Goal: Task Accomplishment & Management: Use online tool/utility

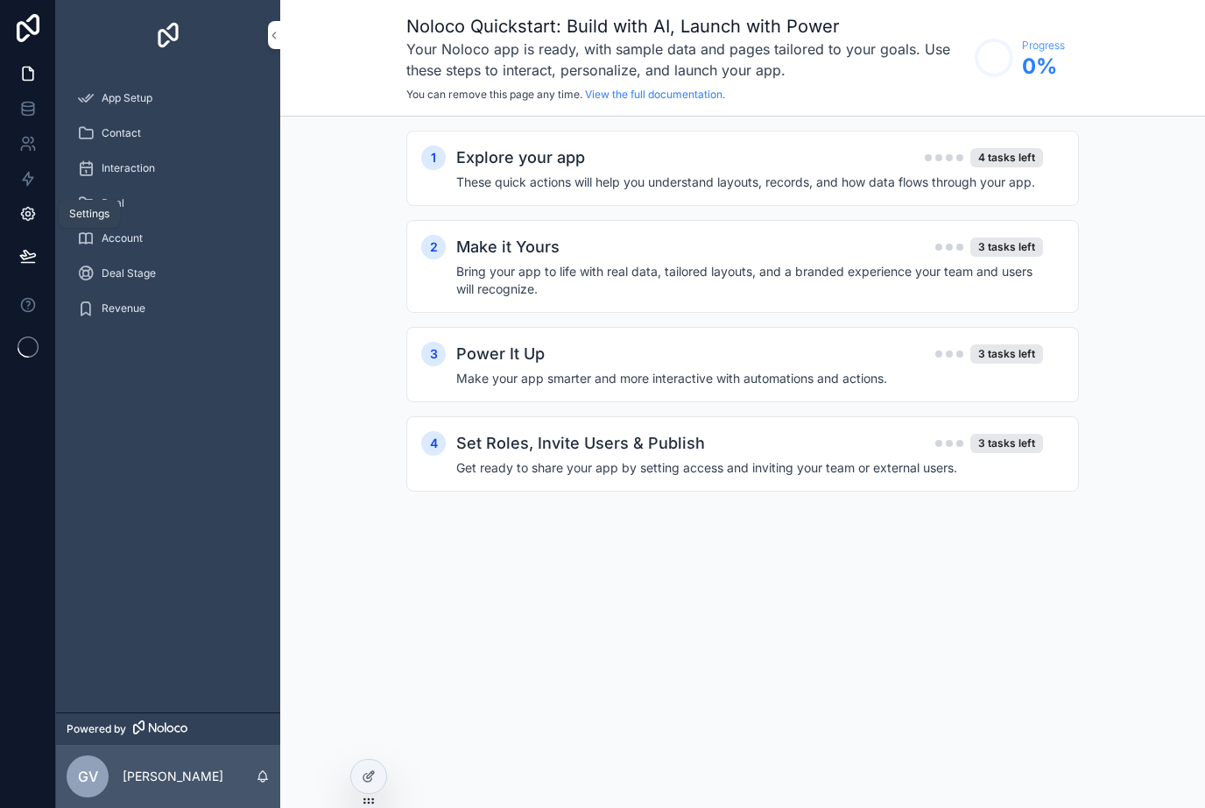
click at [32, 219] on icon at bounding box center [27, 214] width 13 height 13
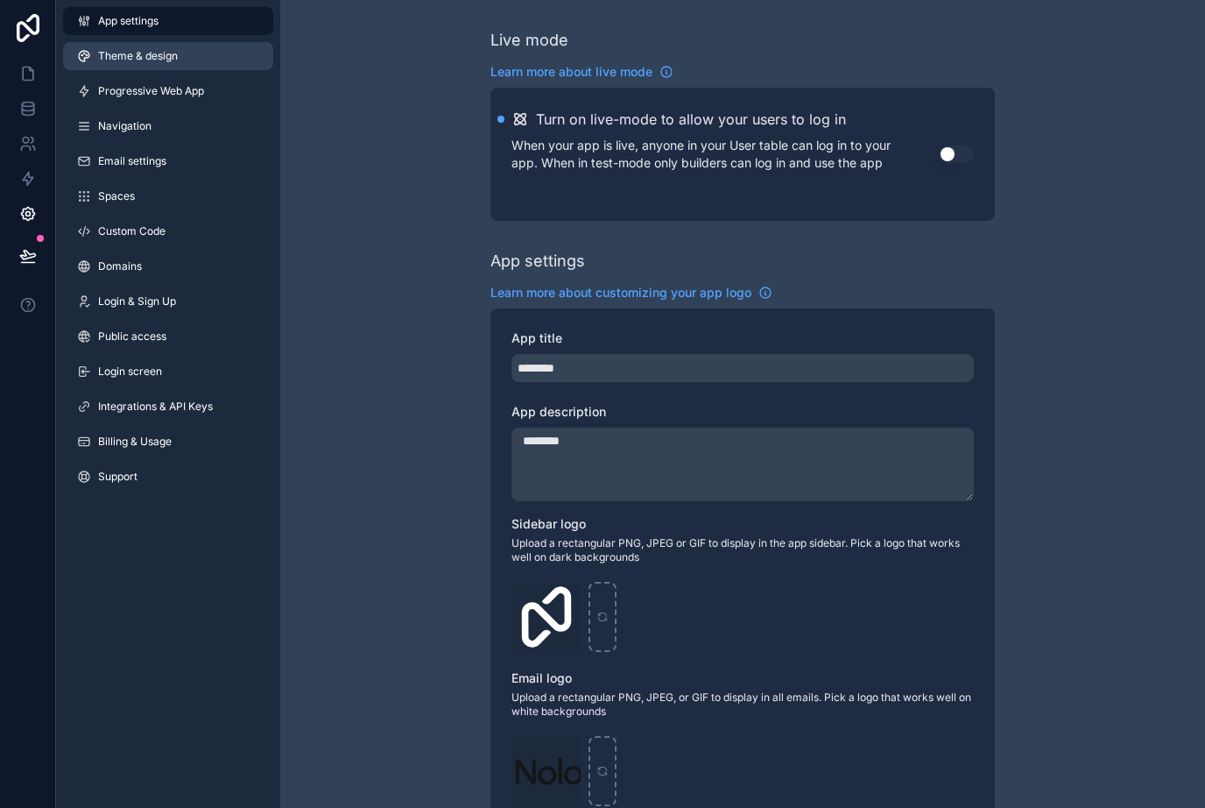
click at [175, 48] on link "Theme & design" at bounding box center [168, 56] width 210 height 28
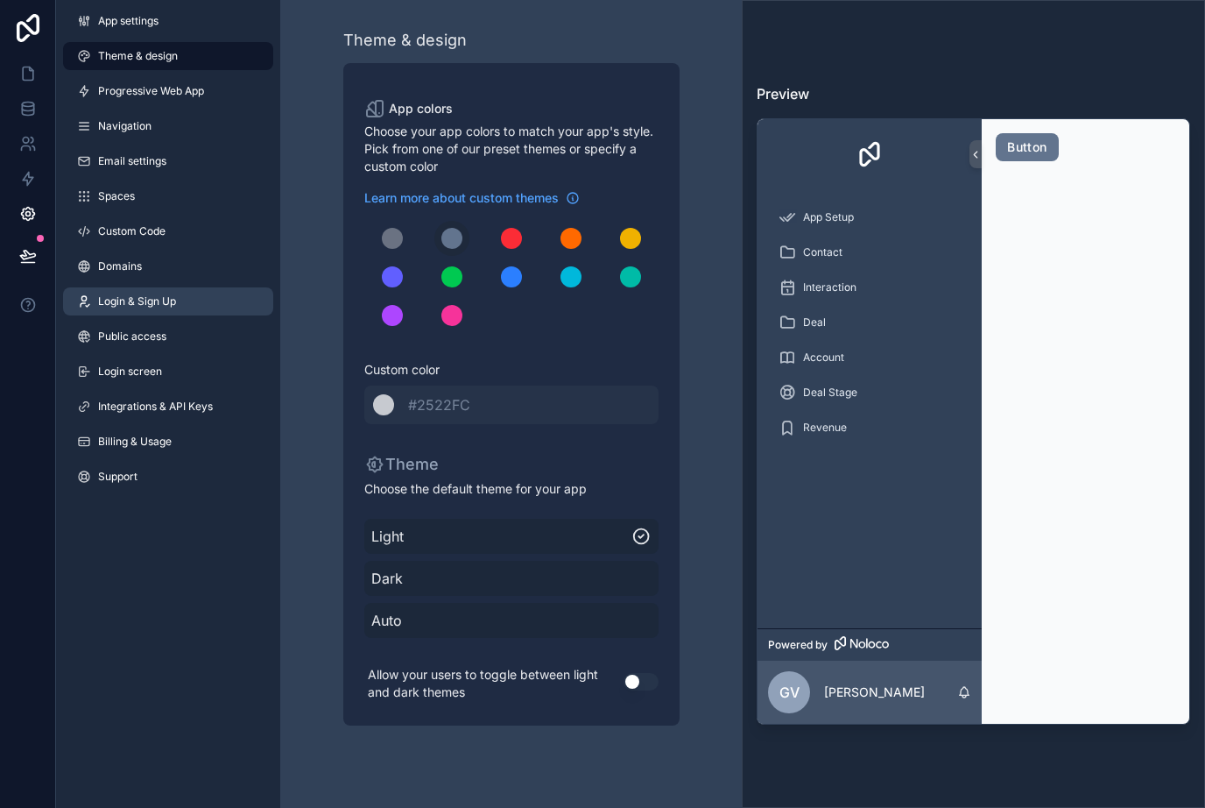
click at [177, 290] on link "Login & Sign Up" at bounding box center [168, 301] width 210 height 28
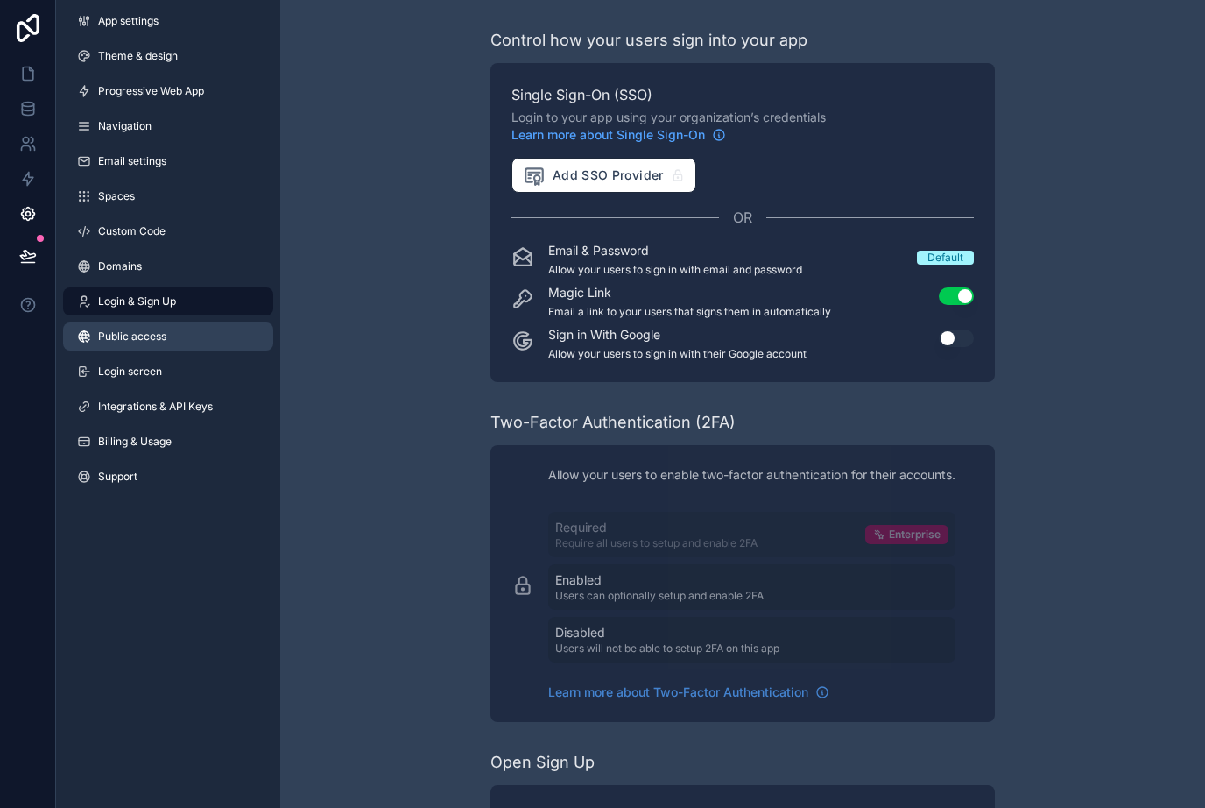
click at [168, 342] on link "Public access" at bounding box center [168, 336] width 210 height 28
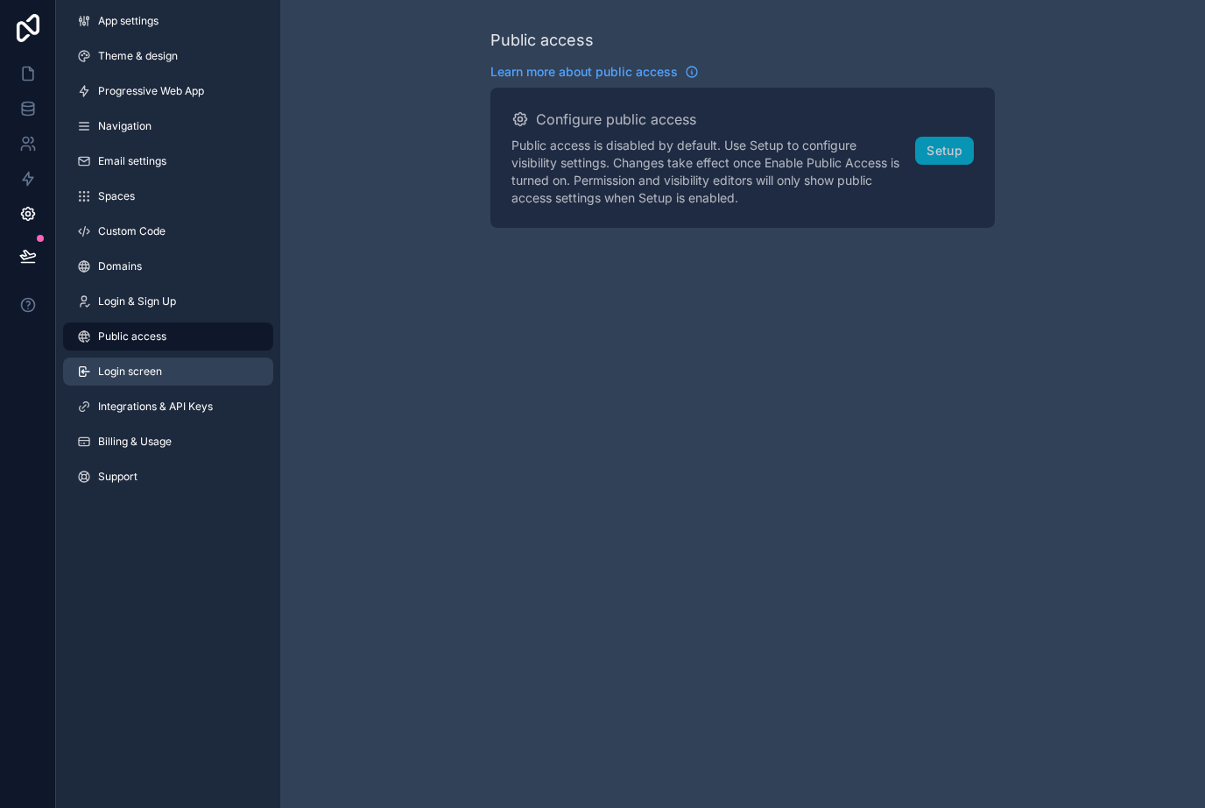
click at [170, 374] on link "Login screen" at bounding box center [168, 371] width 210 height 28
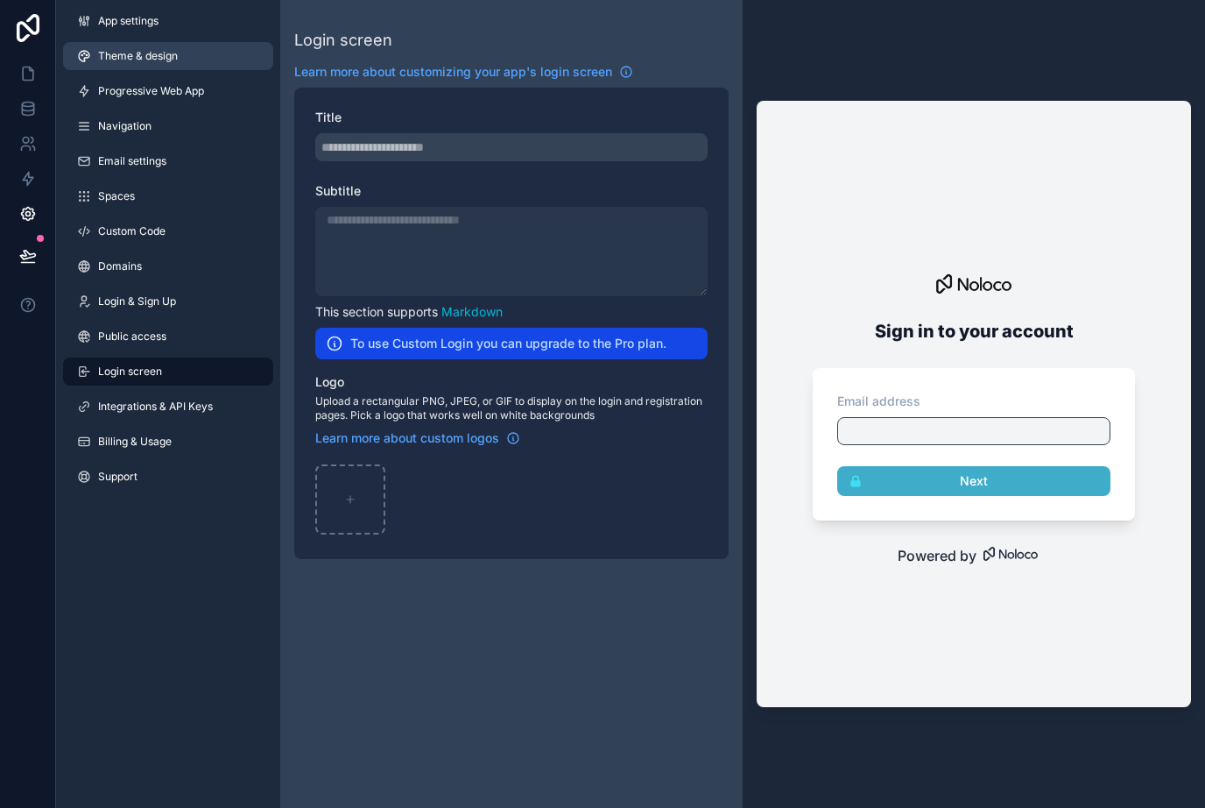
click at [172, 59] on span "Theme & design" at bounding box center [138, 56] width 80 height 14
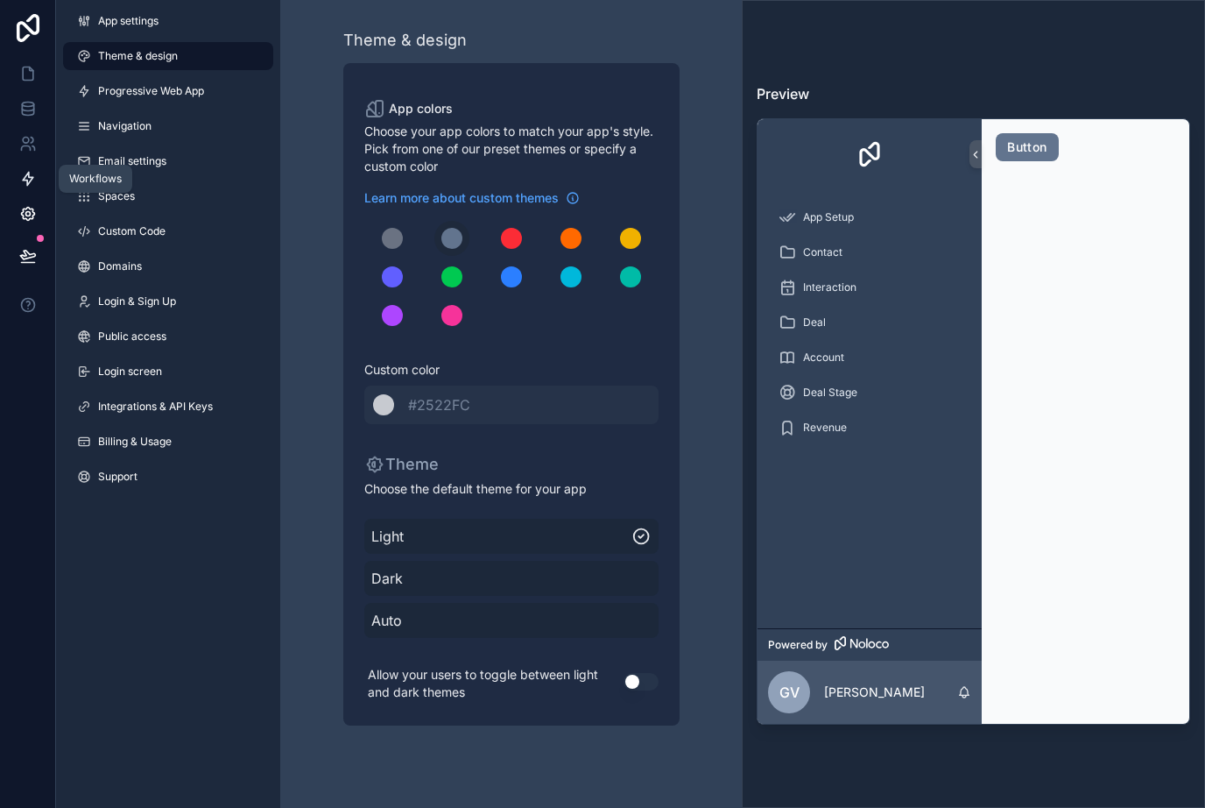
click at [26, 173] on icon at bounding box center [28, 179] width 18 height 18
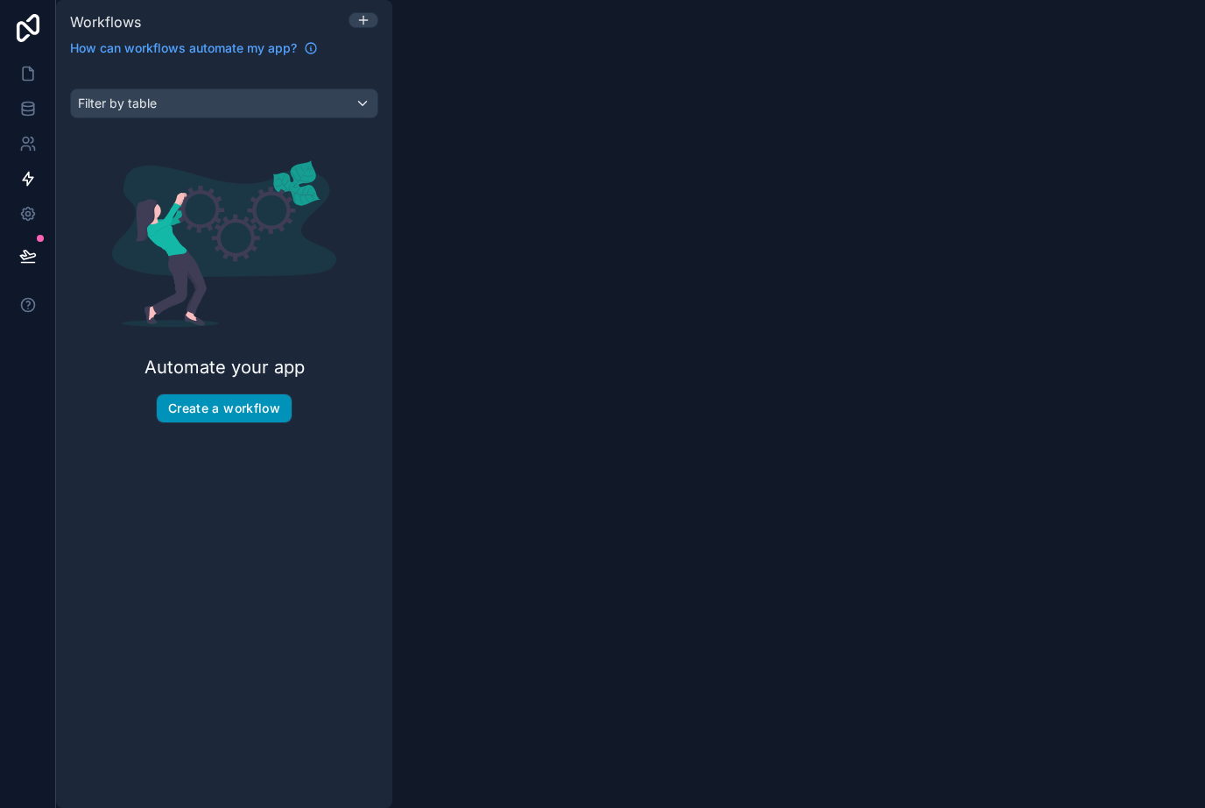
click at [211, 404] on button "Create a workflow" at bounding box center [224, 408] width 135 height 28
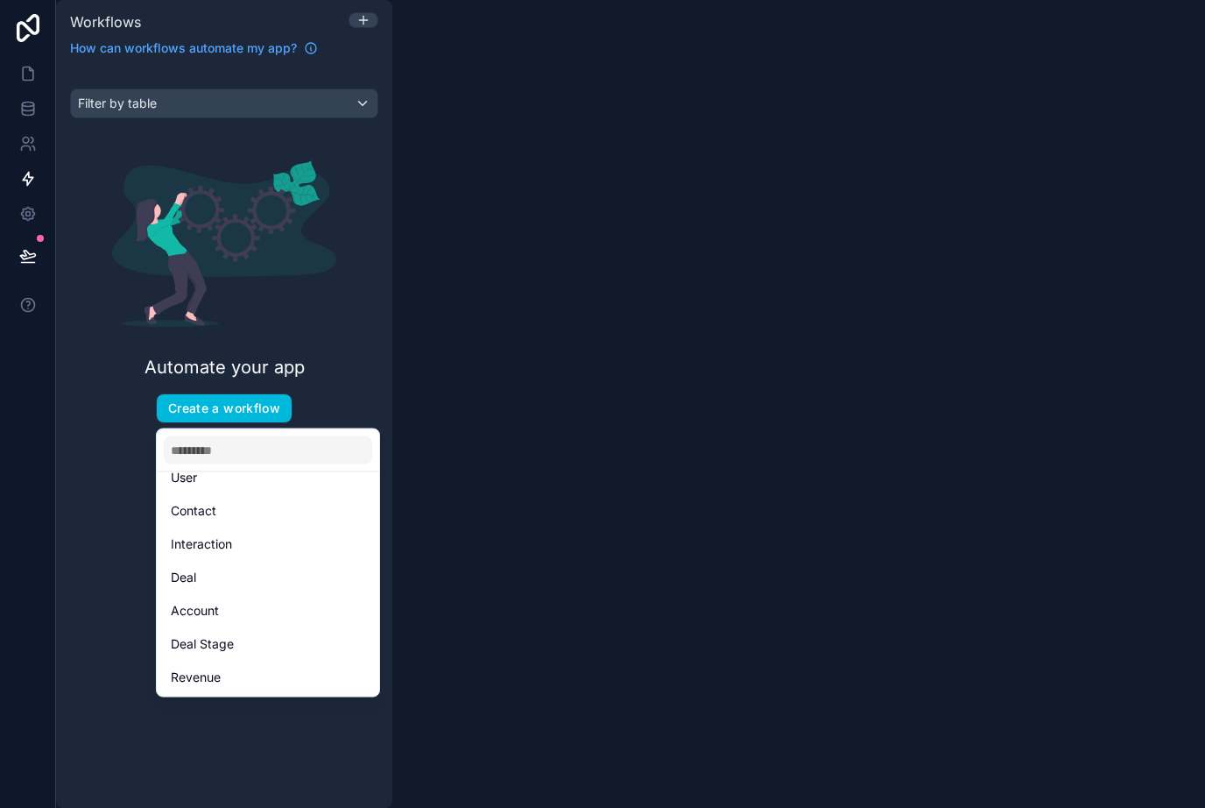
scroll to position [51, 0]
click at [223, 672] on div "Revenue" at bounding box center [268, 677] width 194 height 21
